Goal: Browse casually

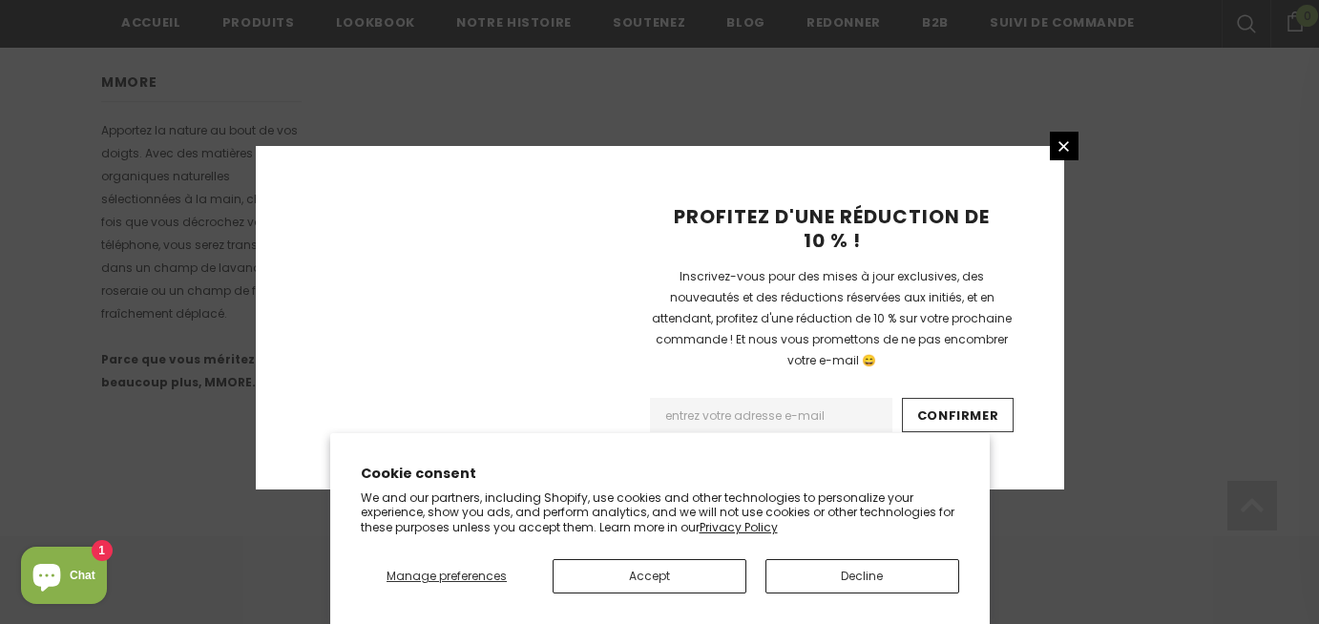
scroll to position [1379, 0]
